Goal: Information Seeking & Learning: Compare options

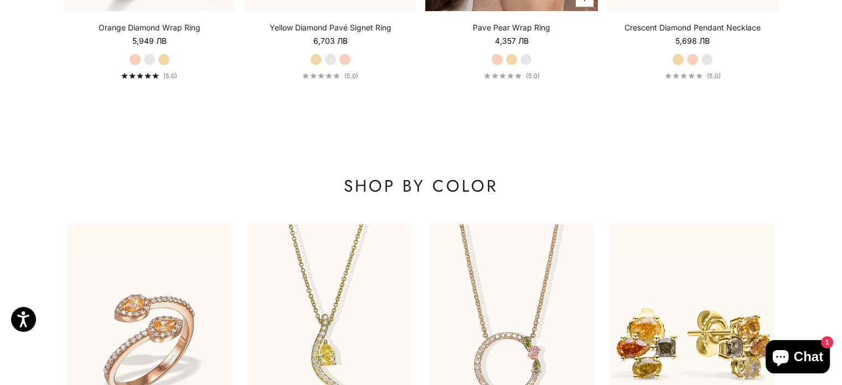
scroll to position [1494, 0]
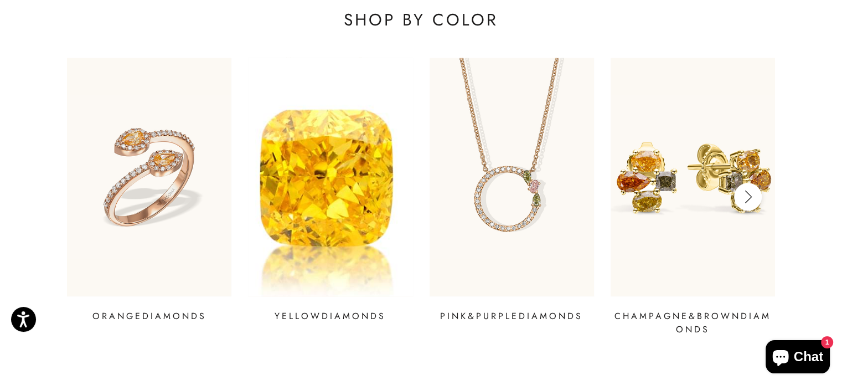
click at [342, 188] on img at bounding box center [330, 176] width 198 height 286
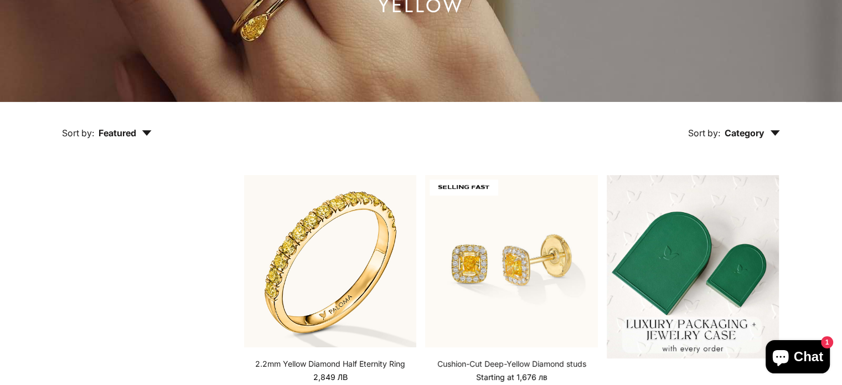
scroll to position [221, 0]
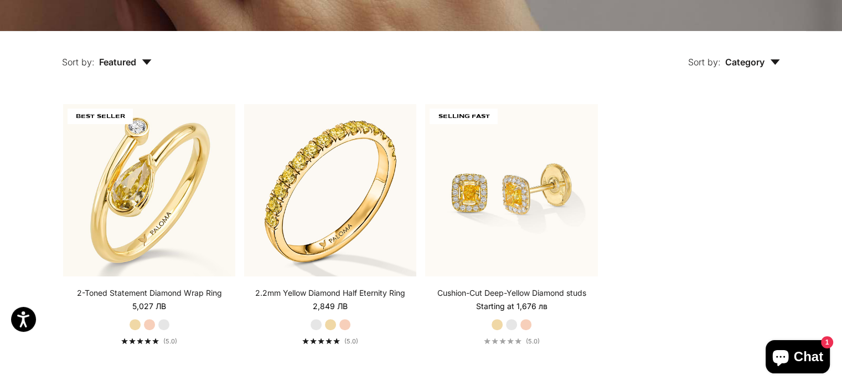
click at [776, 60] on icon "button" at bounding box center [774, 62] width 9 height 6
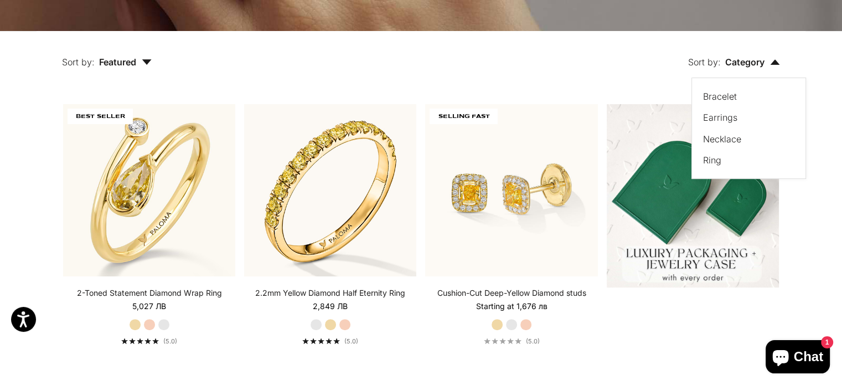
click at [155, 65] on button "Sort by: Featured" at bounding box center [107, 54] width 141 height 46
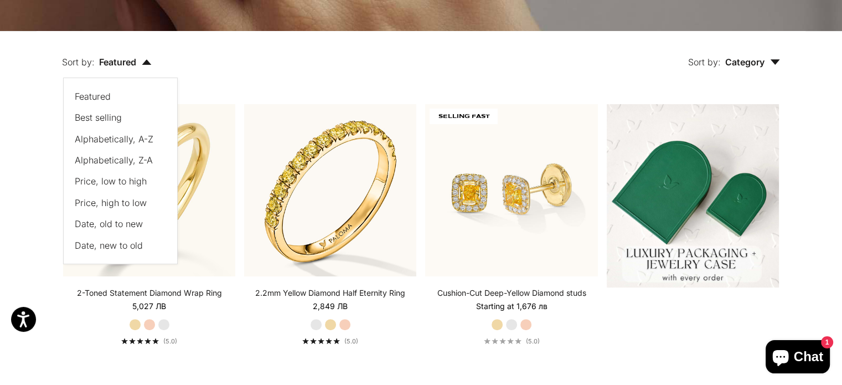
click at [103, 180] on span "Price, low to high" at bounding box center [111, 180] width 72 height 11
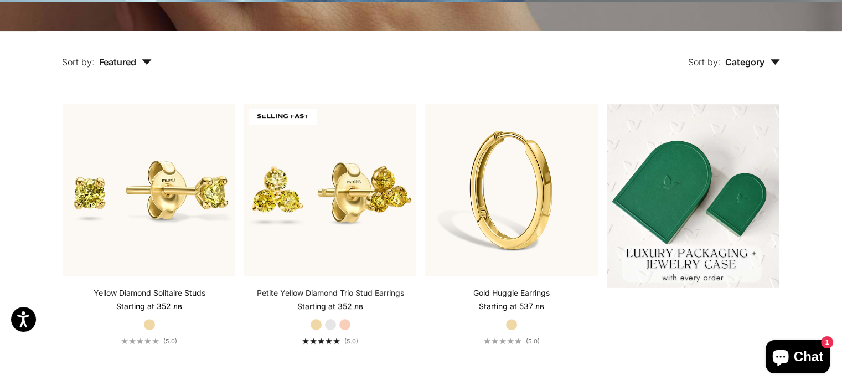
scroll to position [232, 0]
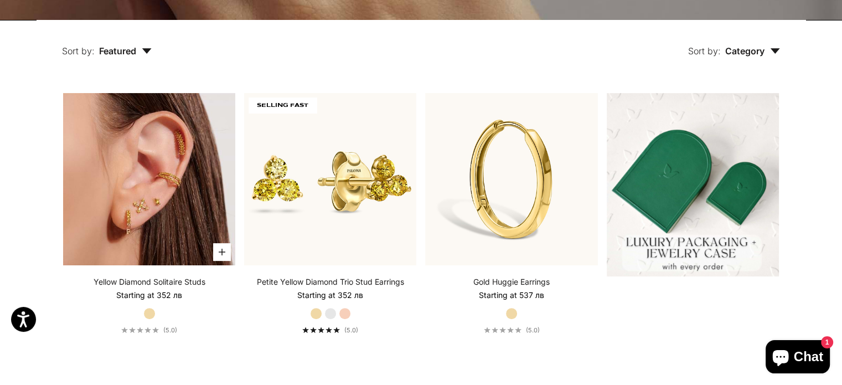
click at [114, 198] on img at bounding box center [149, 179] width 172 height 172
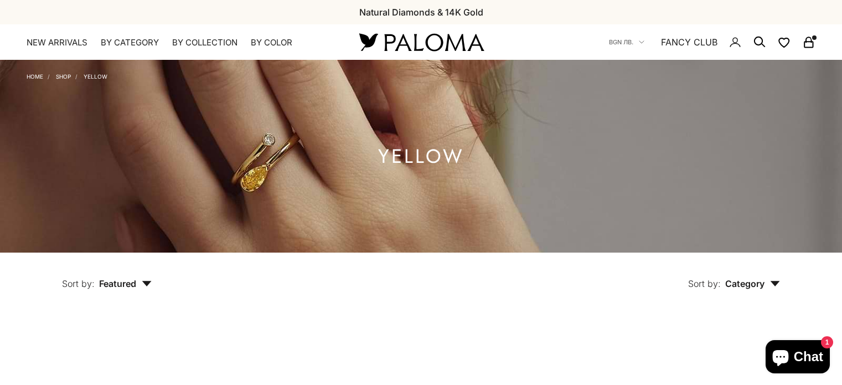
scroll to position [232, 0]
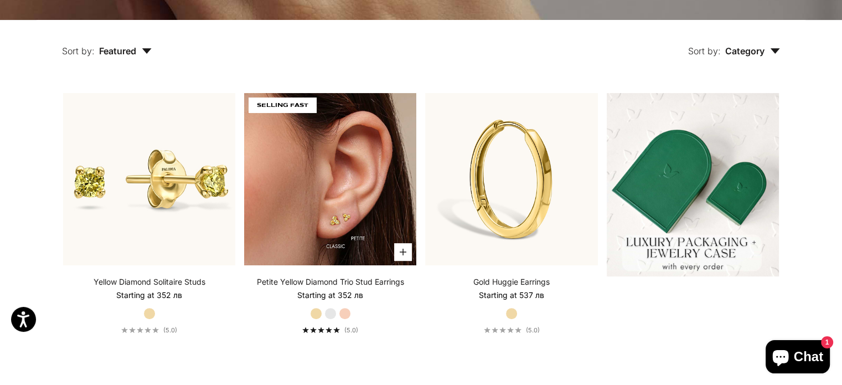
click at [359, 163] on img at bounding box center [330, 179] width 172 height 172
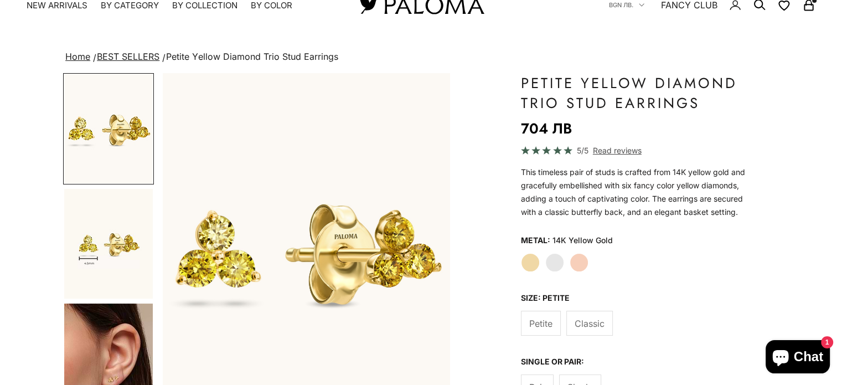
scroll to position [111, 0]
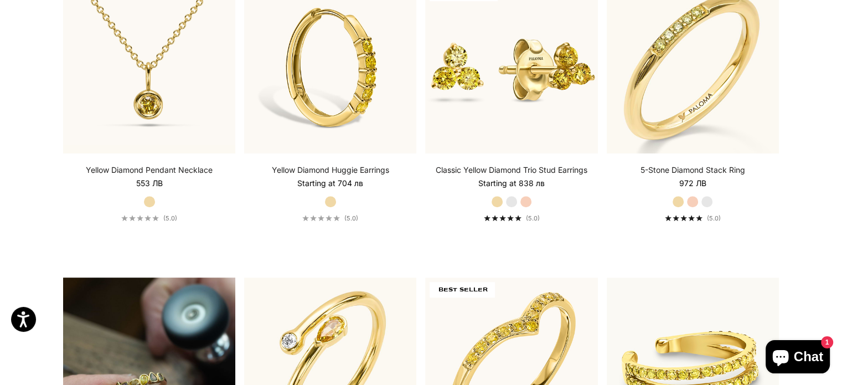
scroll to position [675, 0]
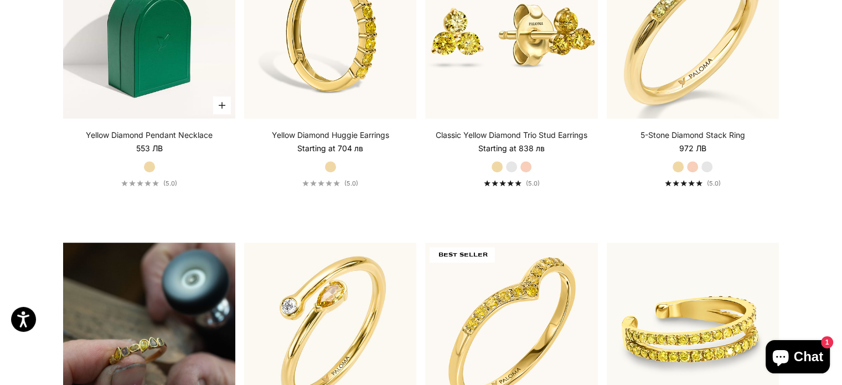
click at [141, 56] on img at bounding box center [149, 32] width 172 height 172
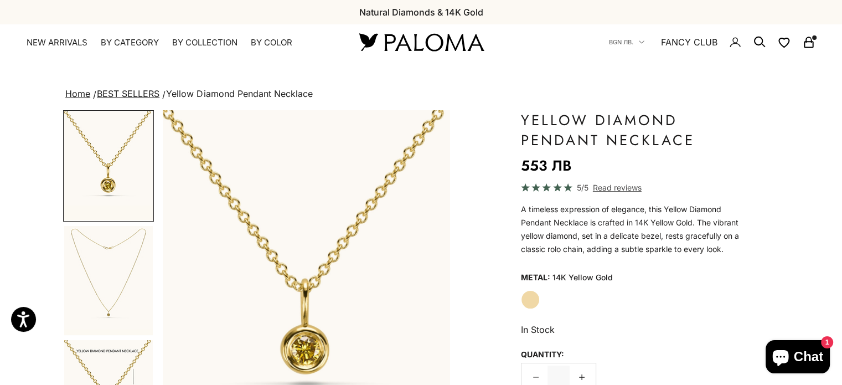
click at [108, 274] on img "Go to item 2" at bounding box center [108, 280] width 89 height 109
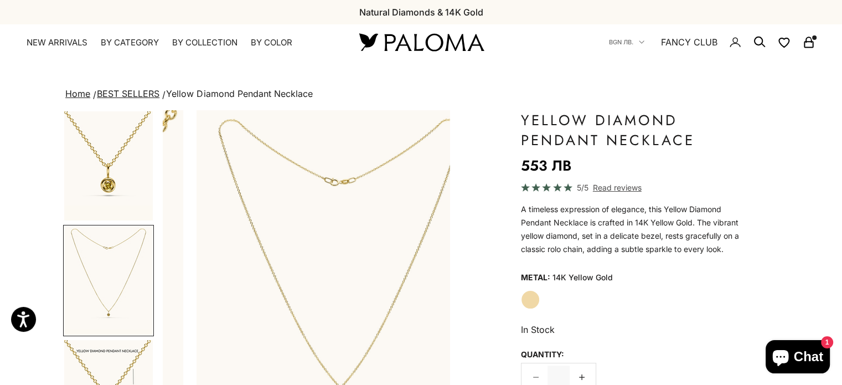
scroll to position [0, 301]
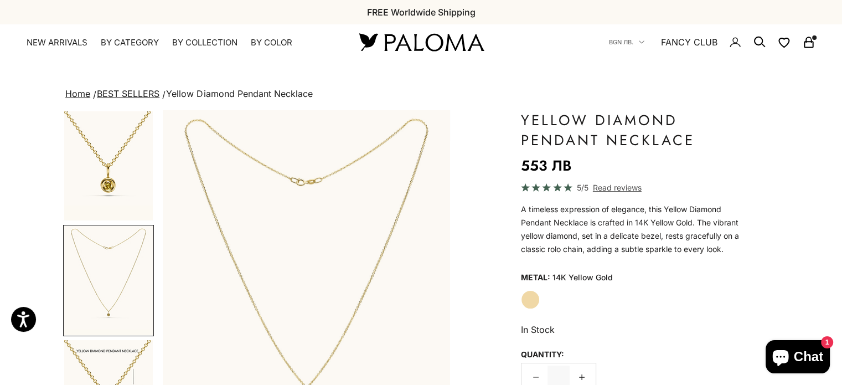
click at [137, 155] on img "Go to item 1" at bounding box center [108, 165] width 89 height 109
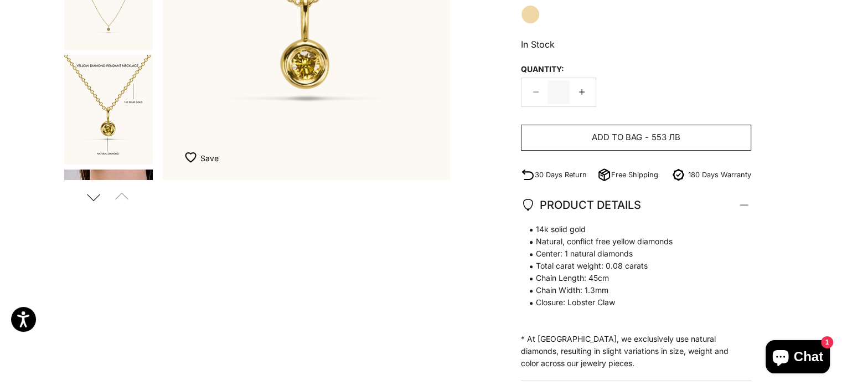
scroll to position [332, 0]
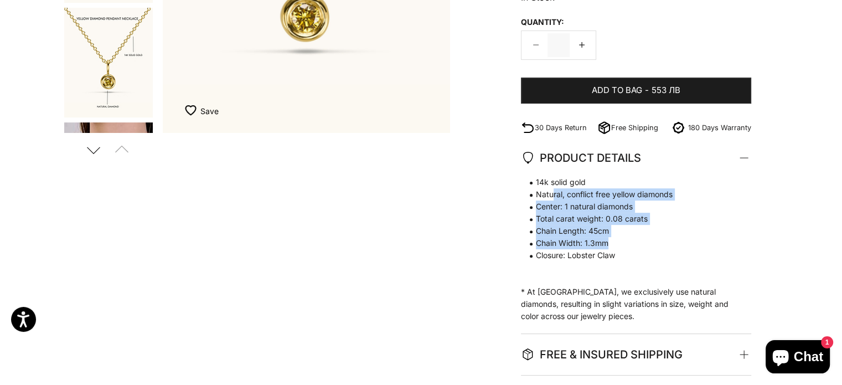
drag, startPoint x: 555, startPoint y: 190, endPoint x: 620, endPoint y: 237, distance: 80.8
click at [620, 237] on span "14k solid gold Natural, conflict free yellow diamonds Center: 1 natural diamond…" at bounding box center [630, 218] width 219 height 85
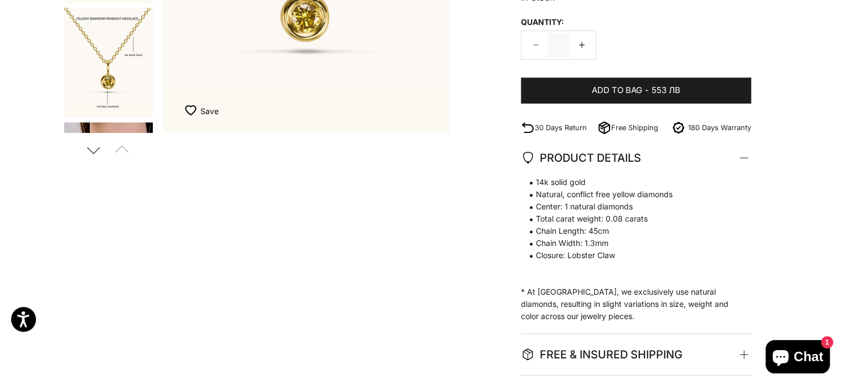
click at [618, 256] on span "Closure: Lobster Claw" at bounding box center [630, 255] width 219 height 12
drag, startPoint x: 538, startPoint y: 231, endPoint x: 626, endPoint y: 252, distance: 90.9
click at [623, 248] on span "14k solid gold Natural, conflict free yellow diamonds Center: 1 natural diamond…" at bounding box center [630, 218] width 219 height 85
click at [633, 262] on p "14k solid gold Natural, conflict free yellow diamonds Center: 1 natural diamond…" at bounding box center [630, 249] width 219 height 146
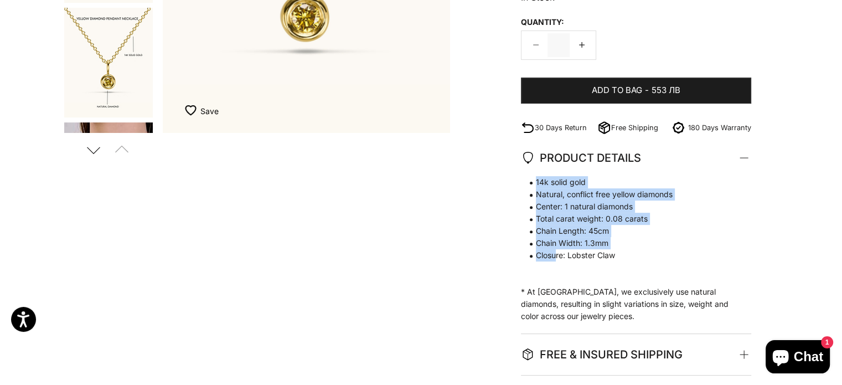
drag, startPoint x: 557, startPoint y: 255, endPoint x: 612, endPoint y: 268, distance: 56.2
click at [609, 265] on p "14k solid gold Natural, conflict free yellow diamonds Center: 1 natural diamond…" at bounding box center [630, 249] width 219 height 146
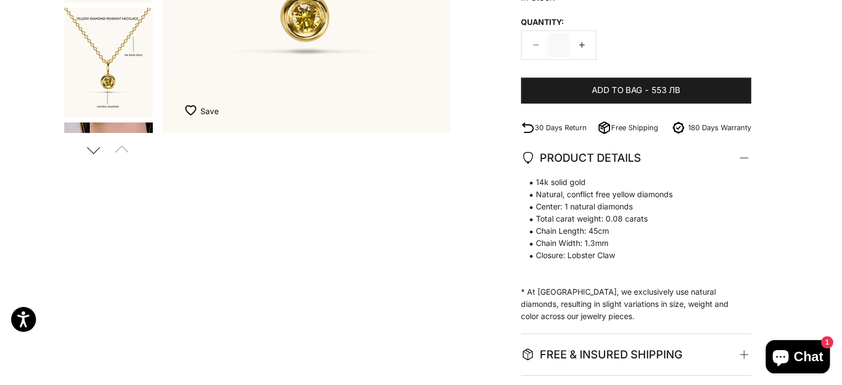
click at [608, 289] on p "14k solid gold Natural, conflict free yellow diamonds Center: 1 natural diamond…" at bounding box center [630, 249] width 219 height 146
drag, startPoint x: 605, startPoint y: 220, endPoint x: 660, endPoint y: 227, distance: 54.6
click at [659, 226] on span "14k solid gold Natural, conflict free yellow diamonds Center: 1 natural diamond…" at bounding box center [630, 218] width 219 height 85
click at [662, 273] on p "14k solid gold Natural, conflict free yellow diamonds Center: 1 natural diamond…" at bounding box center [630, 249] width 219 height 146
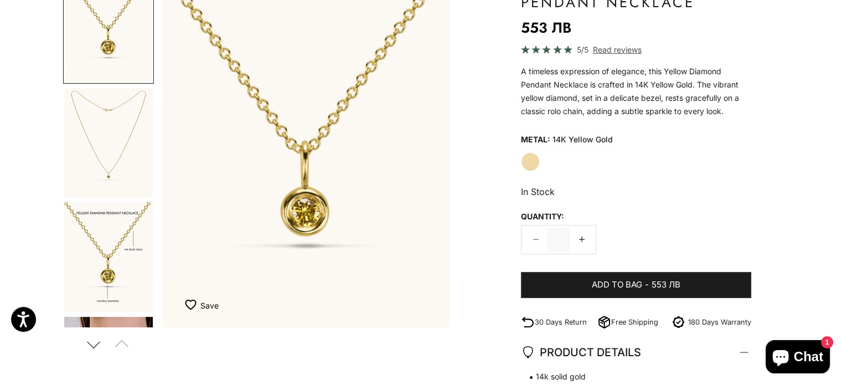
scroll to position [111, 0]
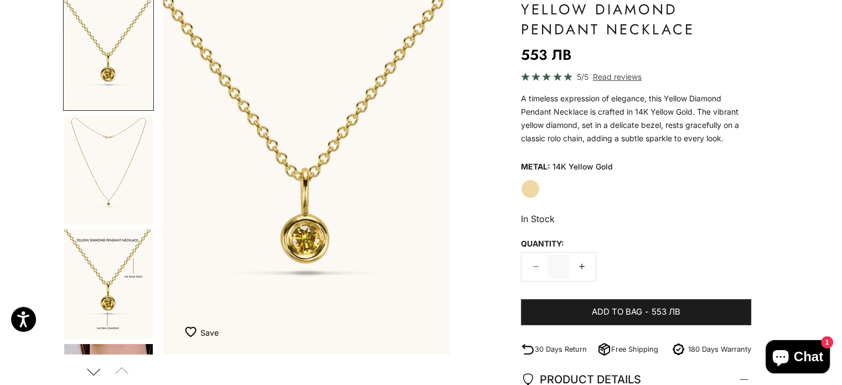
click at [97, 75] on img "Go to item 1" at bounding box center [108, 55] width 89 height 109
click at [110, 162] on img "Go to item 2" at bounding box center [108, 169] width 89 height 109
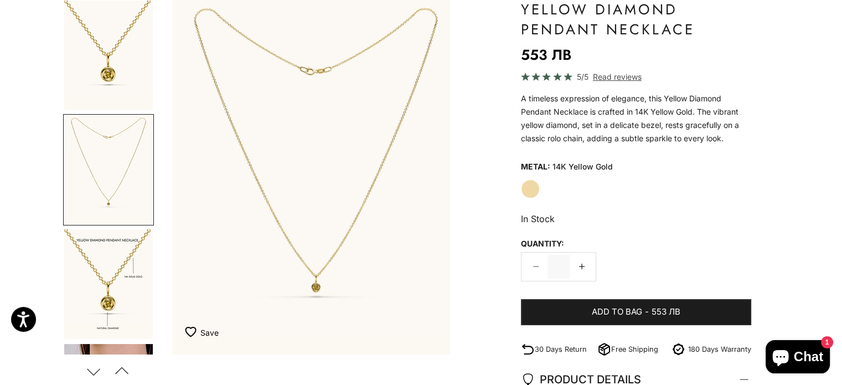
scroll to position [0, 301]
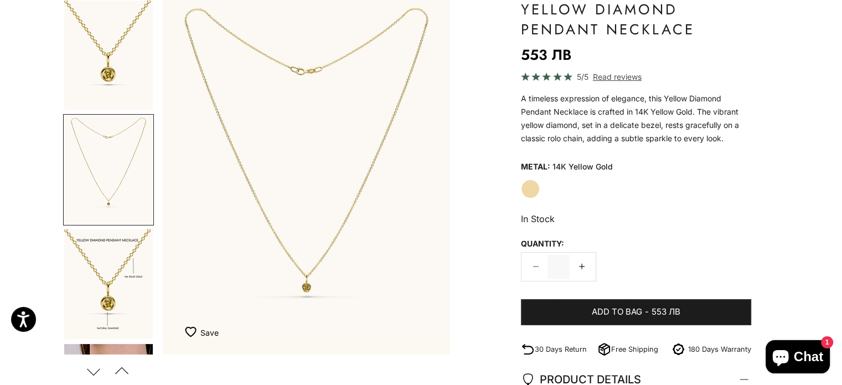
click at [100, 282] on img "Go to item 3" at bounding box center [108, 284] width 89 height 110
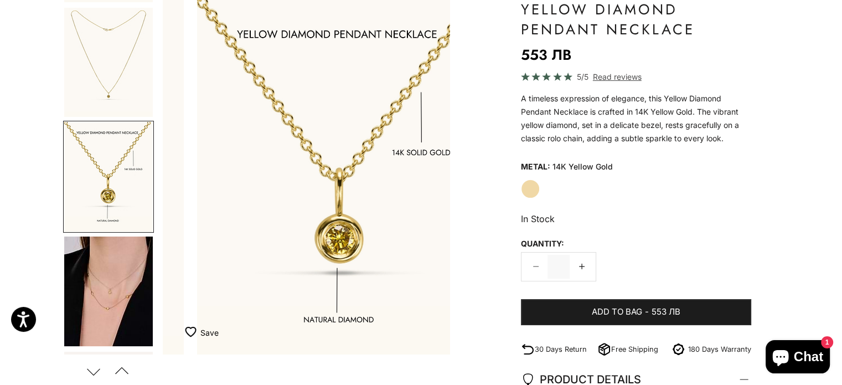
scroll to position [108, 0]
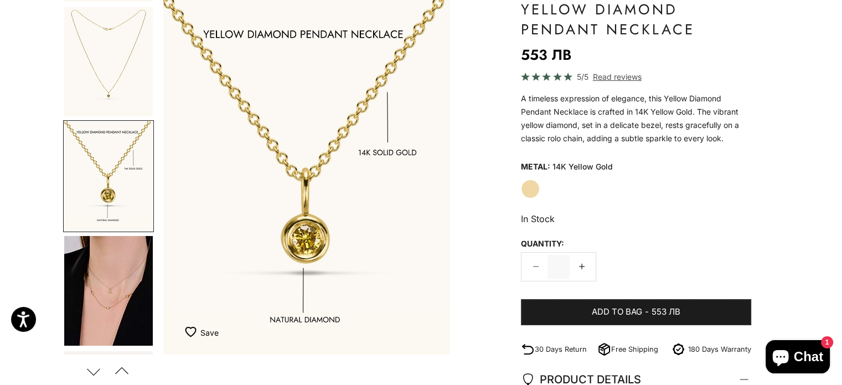
click at [105, 274] on img "Go to item 4" at bounding box center [108, 291] width 89 height 110
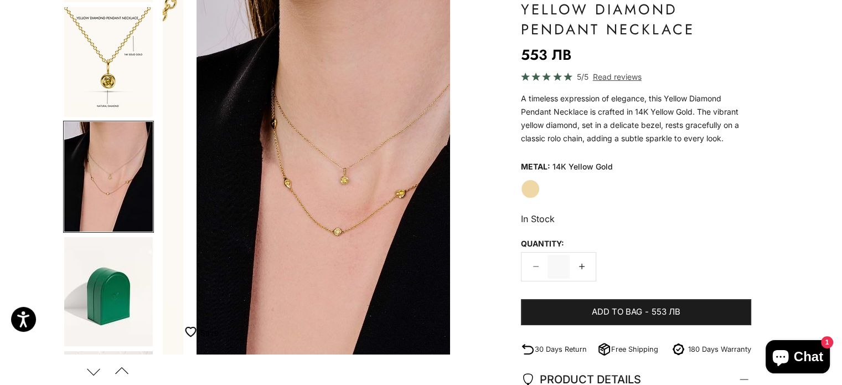
scroll to position [223, 0]
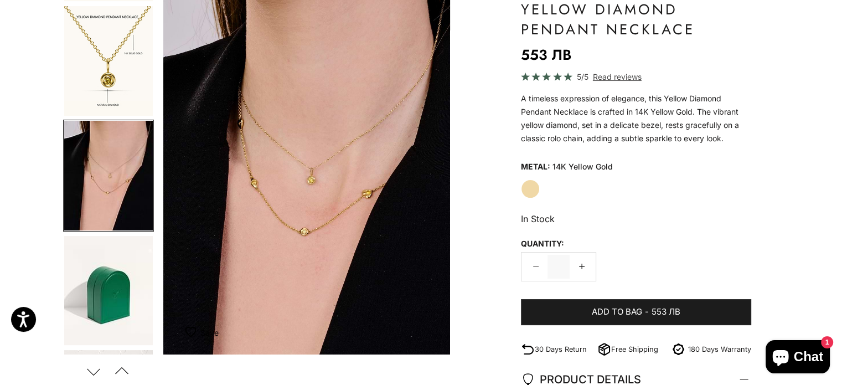
click at [302, 178] on img "Item 4 of 8" at bounding box center [306, 176] width 287 height 355
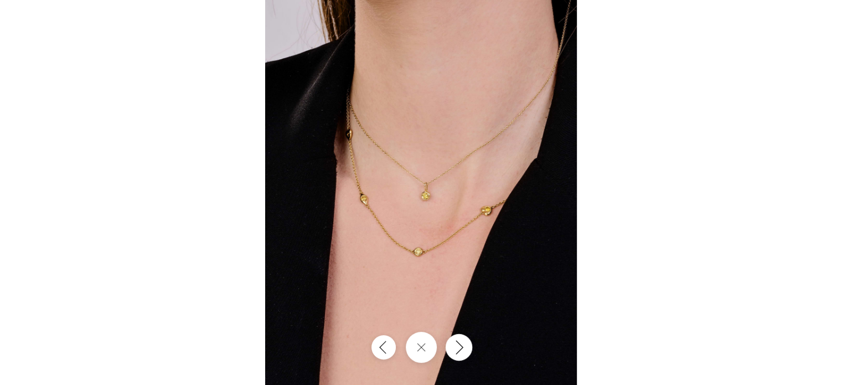
click at [465, 348] on button "Next" at bounding box center [458, 347] width 27 height 27
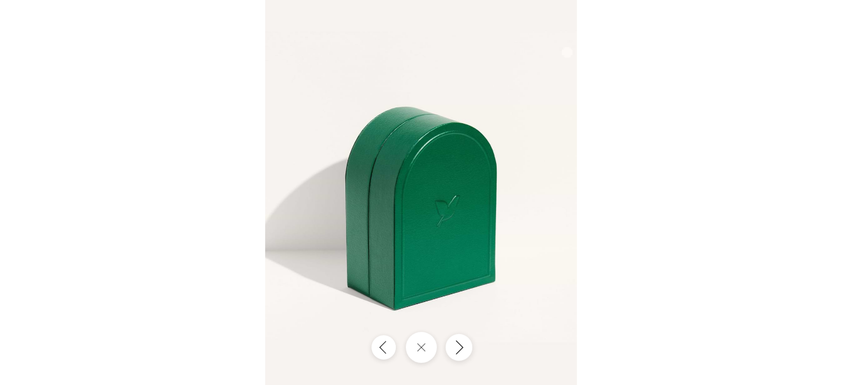
click at [465, 348] on icon "Next" at bounding box center [458, 346] width 13 height 15
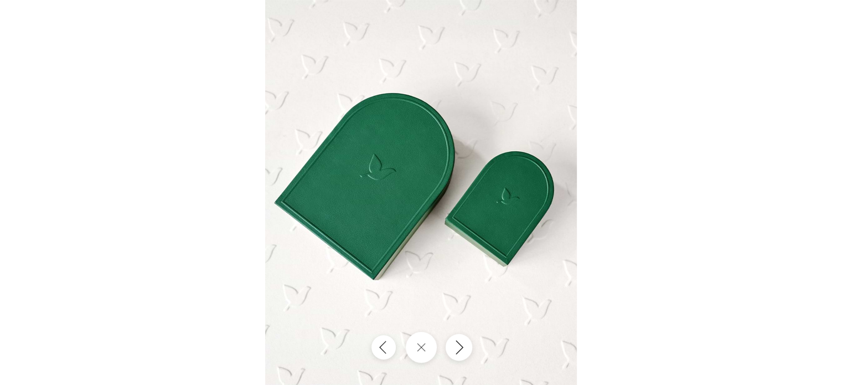
click at [465, 348] on icon "Next" at bounding box center [458, 346] width 13 height 15
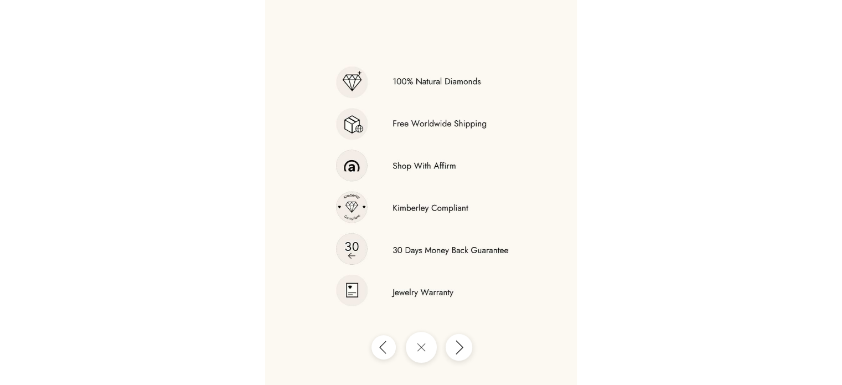
click at [465, 348] on icon "Next" at bounding box center [458, 346] width 13 height 15
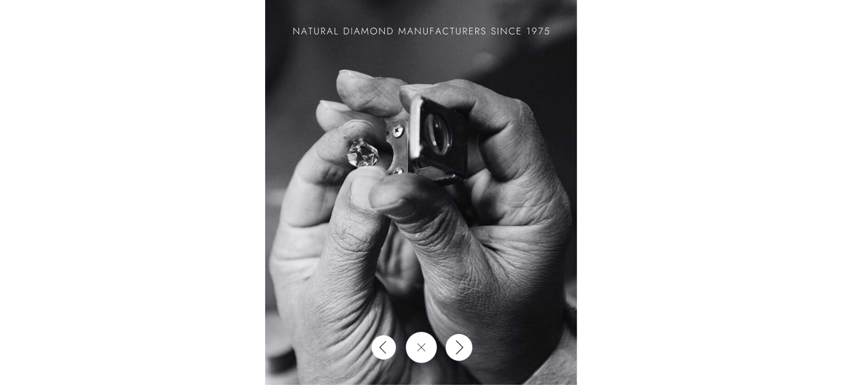
click at [465, 348] on icon "Next" at bounding box center [458, 346] width 13 height 15
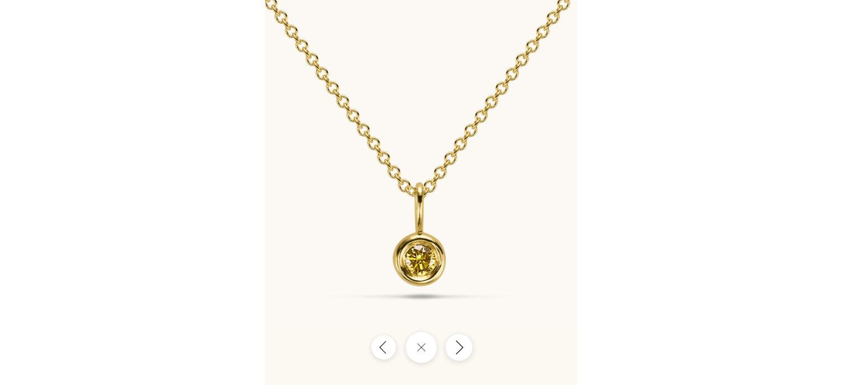
click at [465, 348] on icon "Next" at bounding box center [458, 346] width 13 height 15
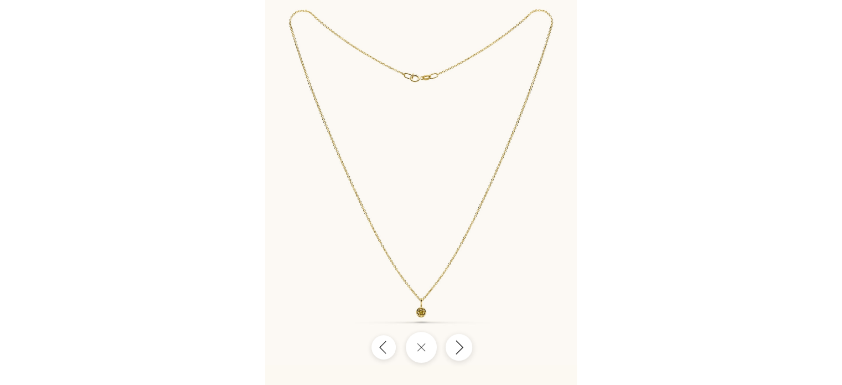
click at [465, 348] on icon "Next" at bounding box center [458, 346] width 13 height 15
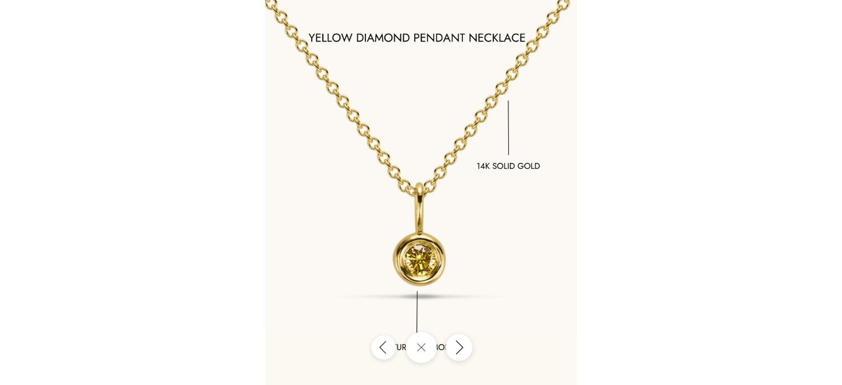
click at [465, 348] on icon "Next" at bounding box center [458, 346] width 13 height 15
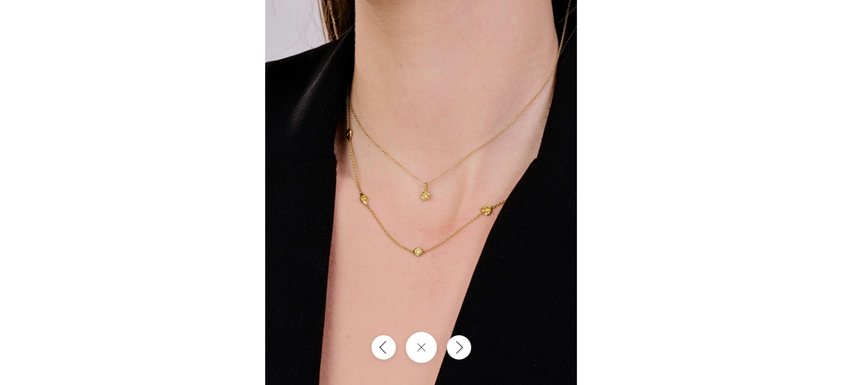
click at [623, 205] on div at bounding box center [421, 192] width 842 height 385
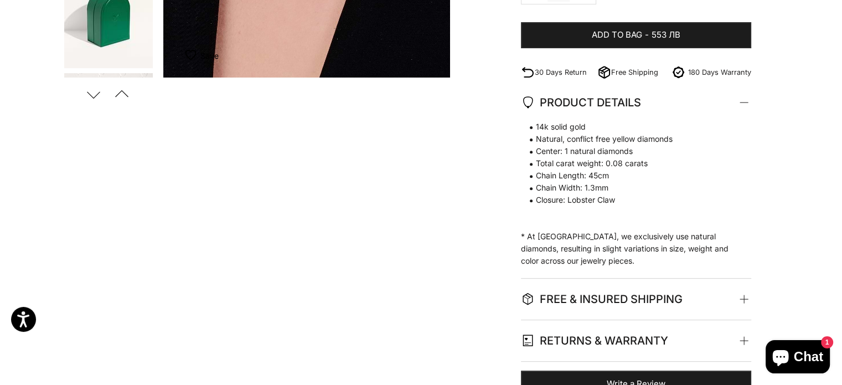
scroll to position [0, 0]
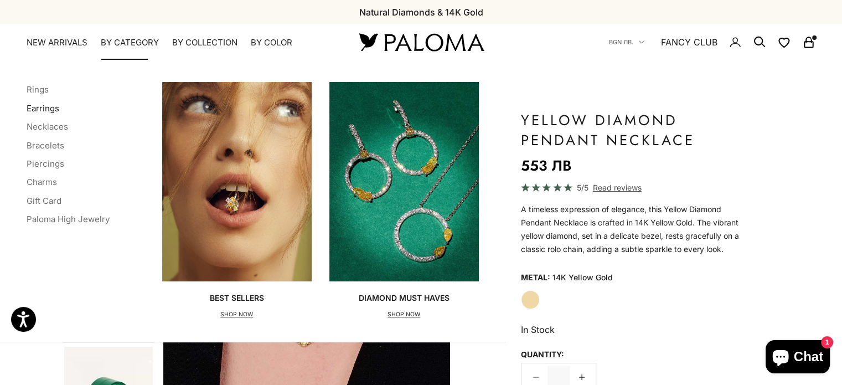
click at [51, 105] on link "Earrings" at bounding box center [43, 108] width 33 height 11
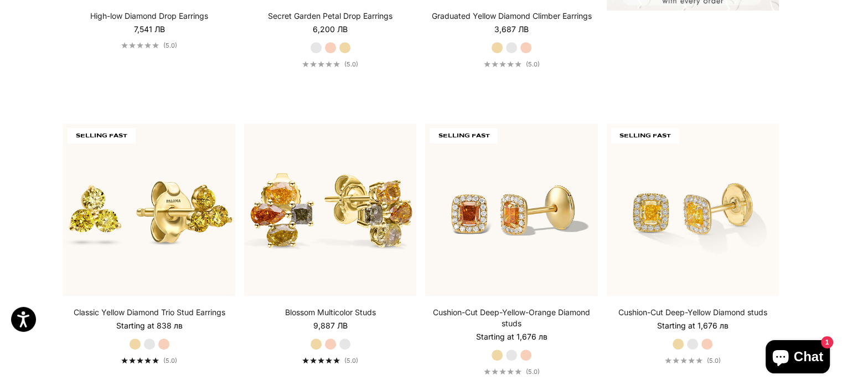
scroll to position [553, 0]
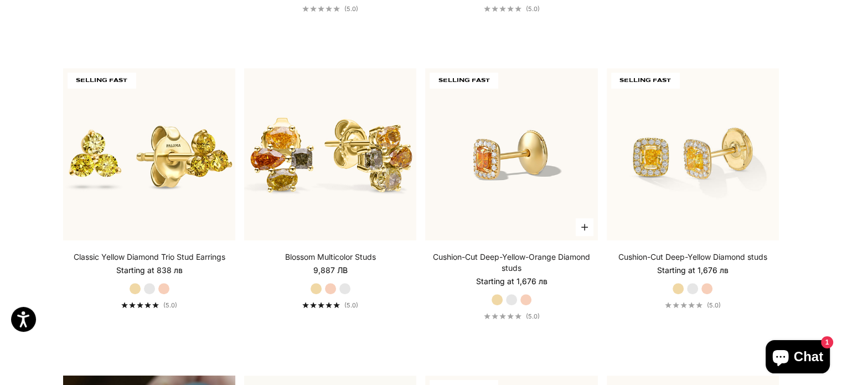
click at [566, 170] on img at bounding box center [511, 154] width 172 height 172
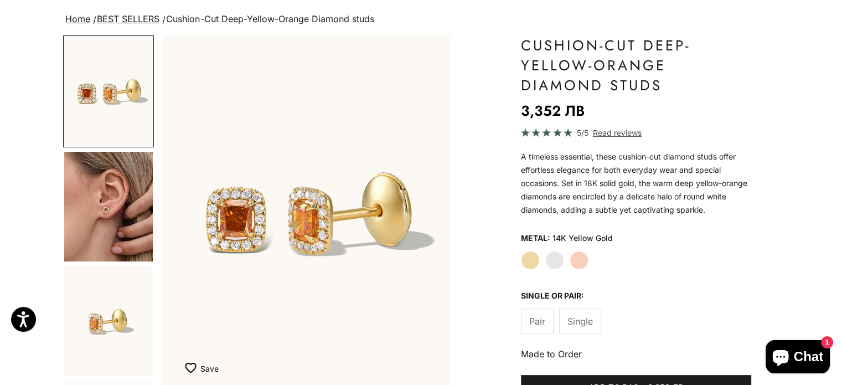
scroll to position [55, 0]
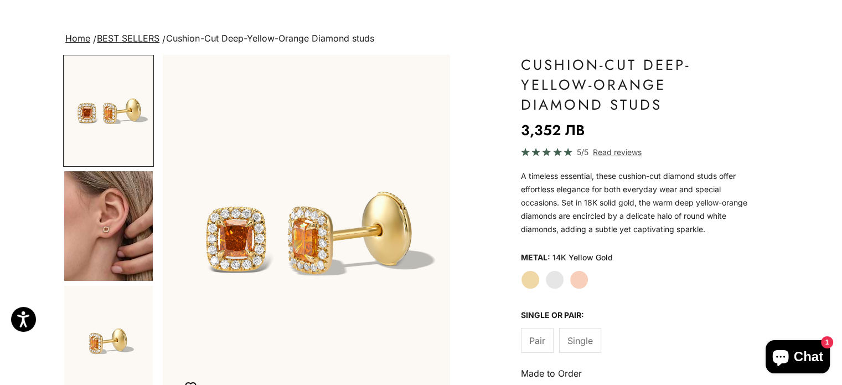
click at [112, 210] on img "Go to item 4" at bounding box center [108, 226] width 89 height 110
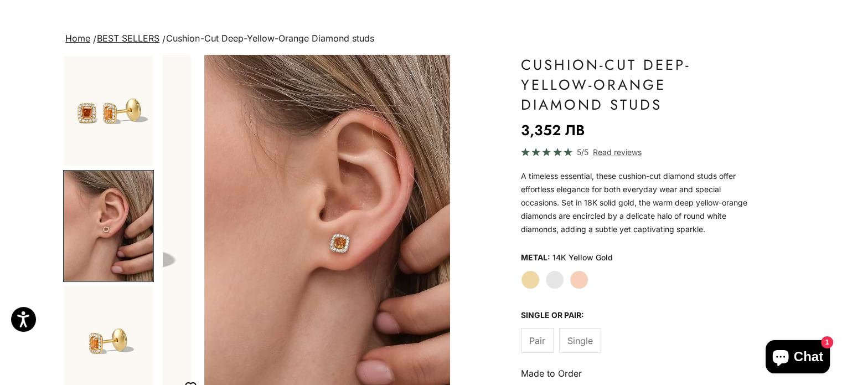
scroll to position [0, 301]
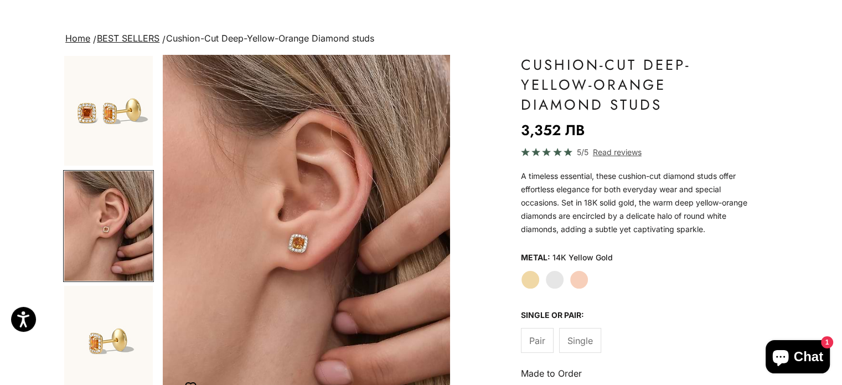
click at [102, 303] on img "Go to item 5" at bounding box center [108, 341] width 89 height 110
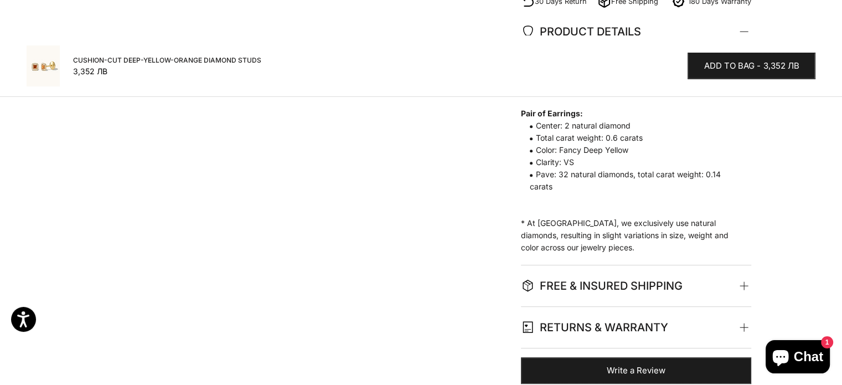
scroll to position [830, 0]
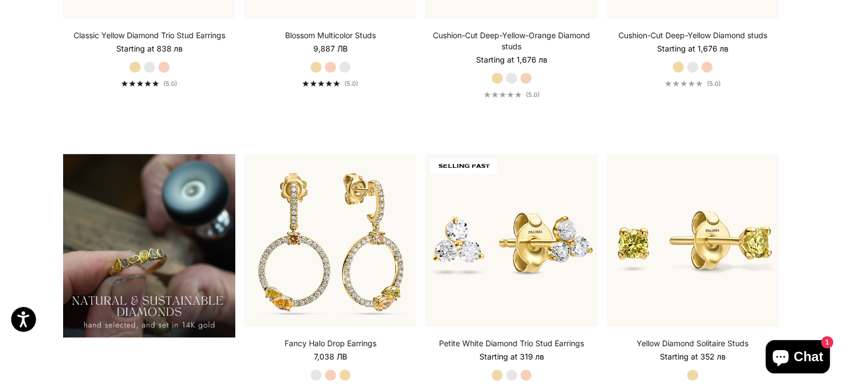
scroll to position [941, 0]
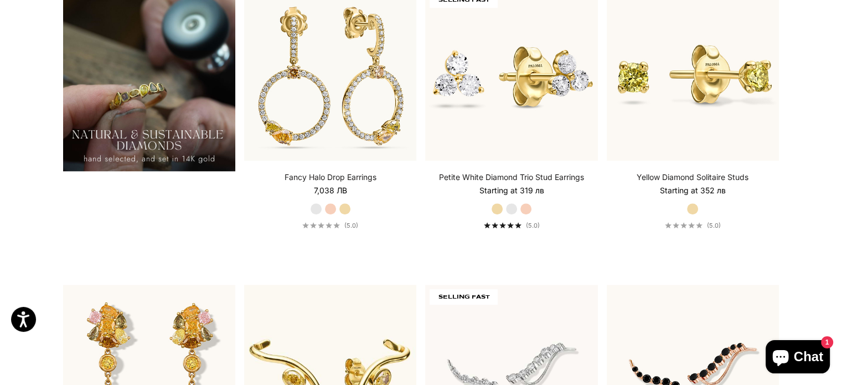
click at [496, 66] on img at bounding box center [511, 74] width 189 height 189
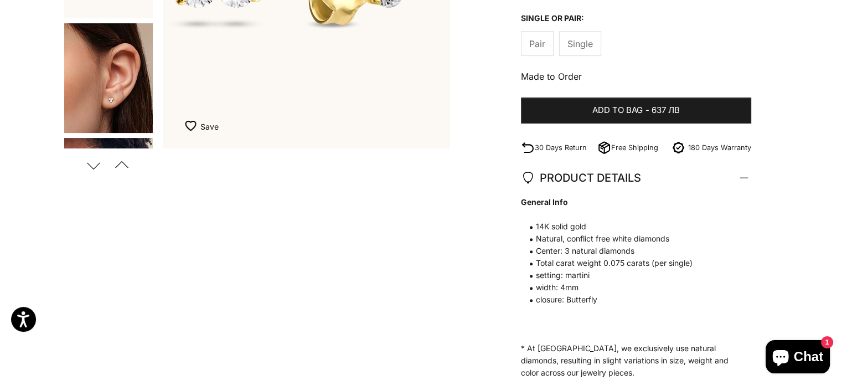
scroll to position [332, 0]
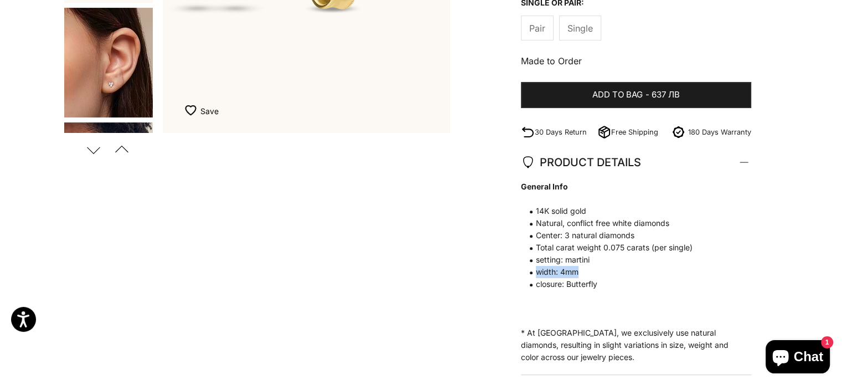
drag, startPoint x: 537, startPoint y: 273, endPoint x: 609, endPoint y: 271, distance: 72.0
click at [603, 270] on span "width: 4mm" at bounding box center [630, 272] width 219 height 12
click at [663, 283] on span "closure: Butterfly" at bounding box center [630, 284] width 219 height 12
drag, startPoint x: 533, startPoint y: 244, endPoint x: 687, endPoint y: 255, distance: 154.3
click at [687, 255] on span "General Info 14K solid gold Natural, conflict free white diamonds Center: 3 nat…" at bounding box center [630, 235] width 219 height 110
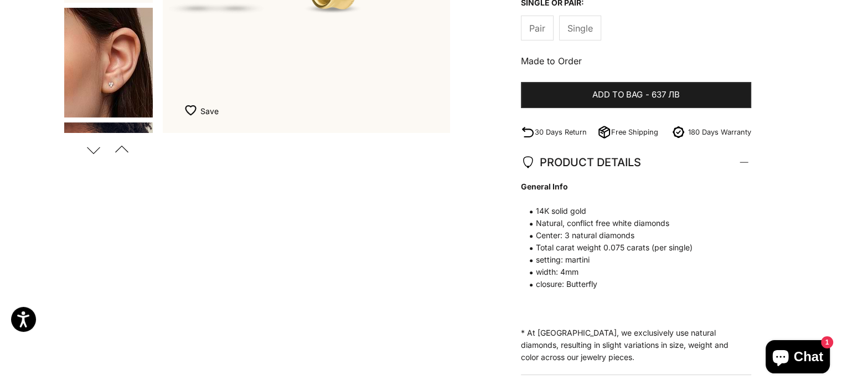
click at [708, 283] on span "closure: Butterfly" at bounding box center [630, 284] width 219 height 12
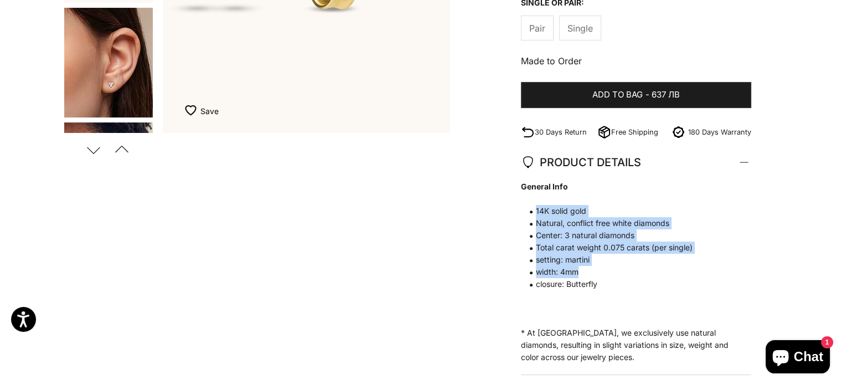
drag, startPoint x: 529, startPoint y: 218, endPoint x: 629, endPoint y: 299, distance: 129.0
click at [620, 281] on div "Zoom picture Save Add to wishlist Next Previous" at bounding box center [421, 135] width 716 height 715
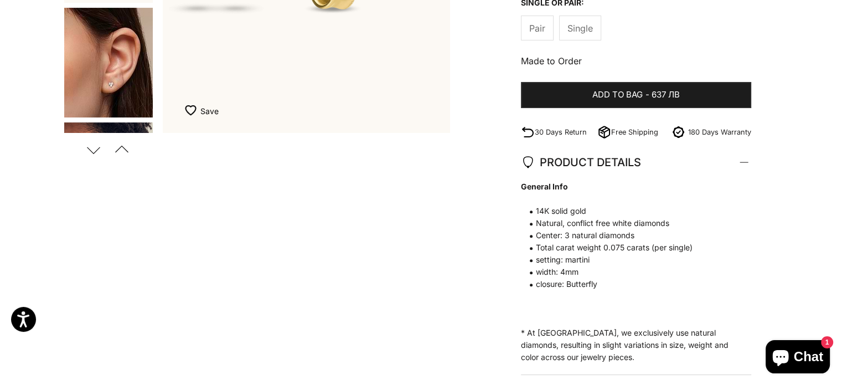
click at [629, 301] on p "General Info 14K solid gold Natural, conflict free white diamonds Center: 3 nat…" at bounding box center [630, 271] width 219 height 183
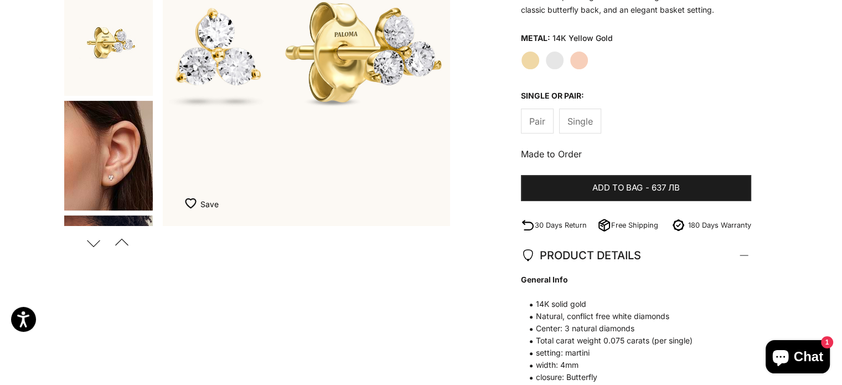
scroll to position [166, 0]
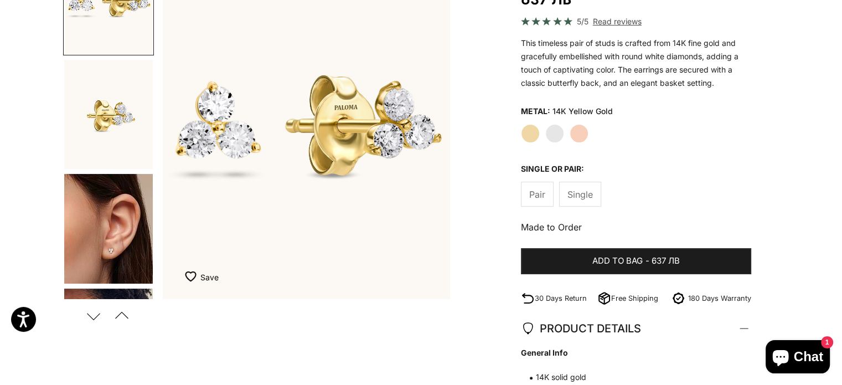
click at [137, 232] on img "Go to item 5" at bounding box center [108, 229] width 89 height 110
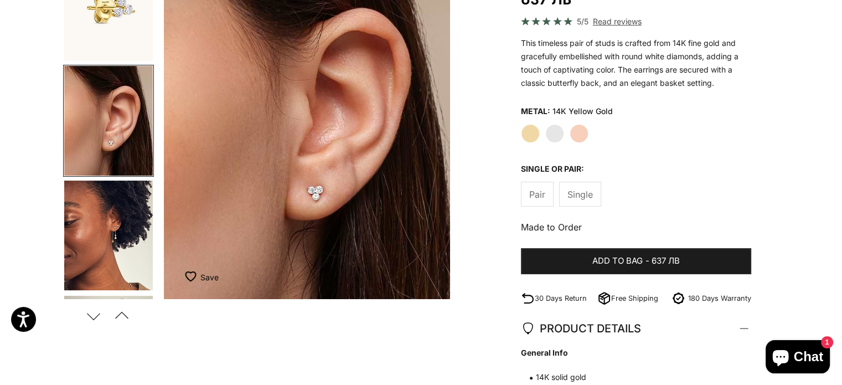
scroll to position [0, 600]
click at [126, 239] on img "Go to item 8" at bounding box center [108, 235] width 89 height 110
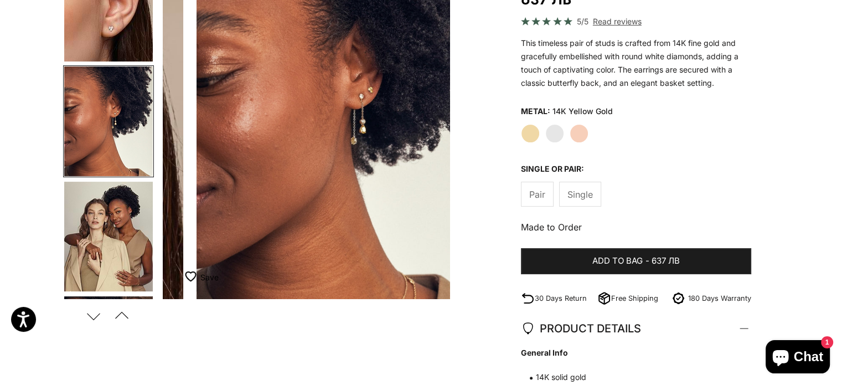
scroll to position [0, 901]
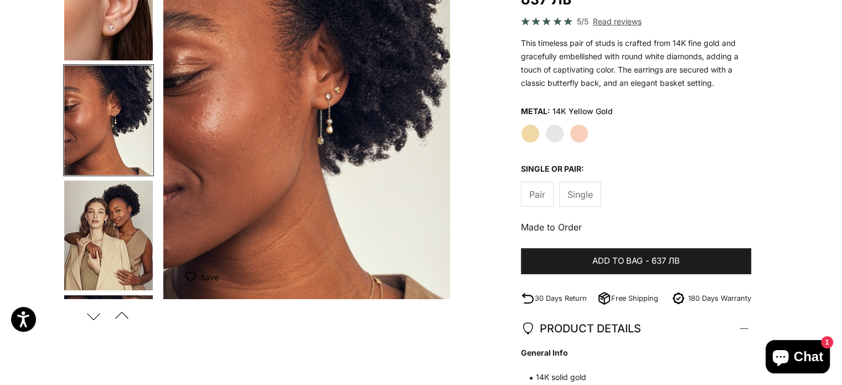
click at [124, 258] on img "Go to item 9" at bounding box center [108, 235] width 89 height 110
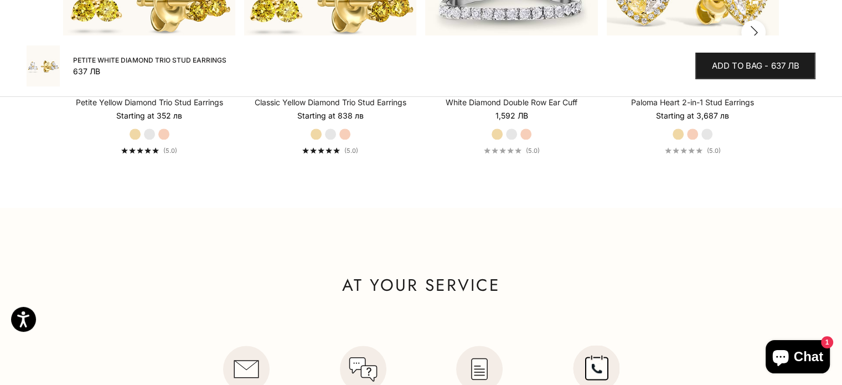
scroll to position [1162, 0]
